Goal: Check status: Check status

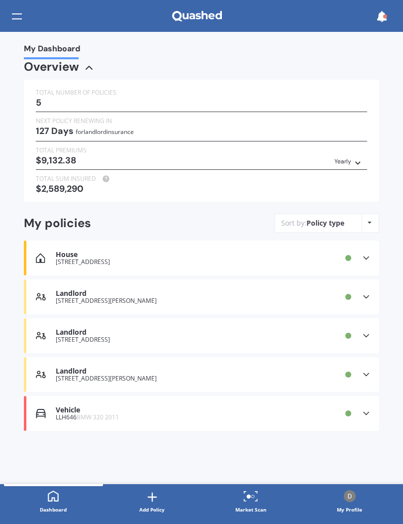
click at [359, 289] on div "Landlord [STREET_ADDRESS][PERSON_NAME] Provider Renewal date [DATE] Premium $2,…" at bounding box center [201, 296] width 355 height 35
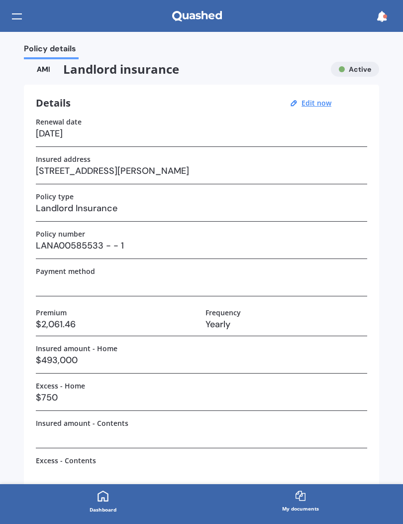
scroll to position [-1, 0]
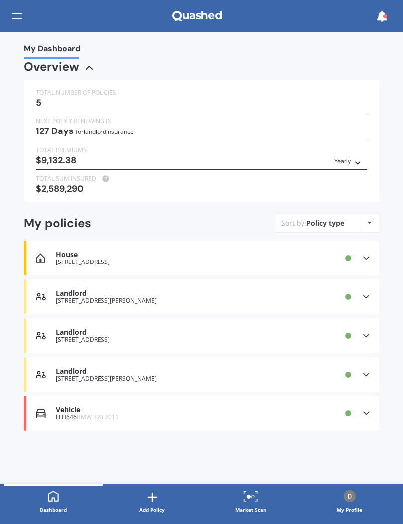
click at [19, 8] on div at bounding box center [17, 16] width 10 height 19
click at [379, 16] on icon at bounding box center [381, 16] width 11 height 11
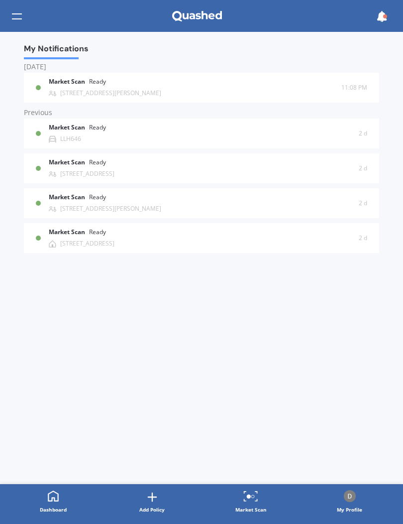
click at [378, 21] on icon at bounding box center [381, 16] width 11 height 11
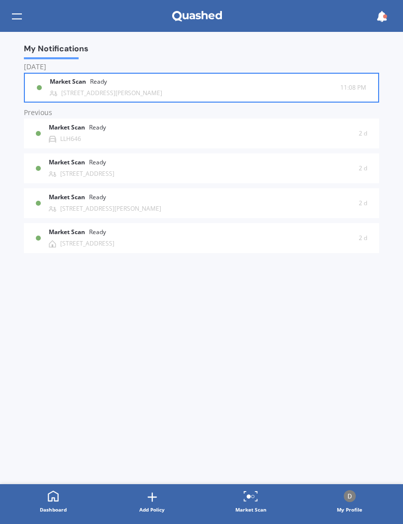
click at [325, 81] on div "Market Scan Ready [STREET_ADDRESS][PERSON_NAME]" at bounding box center [195, 87] width 291 height 18
